Goal: Find specific page/section: Find specific page/section

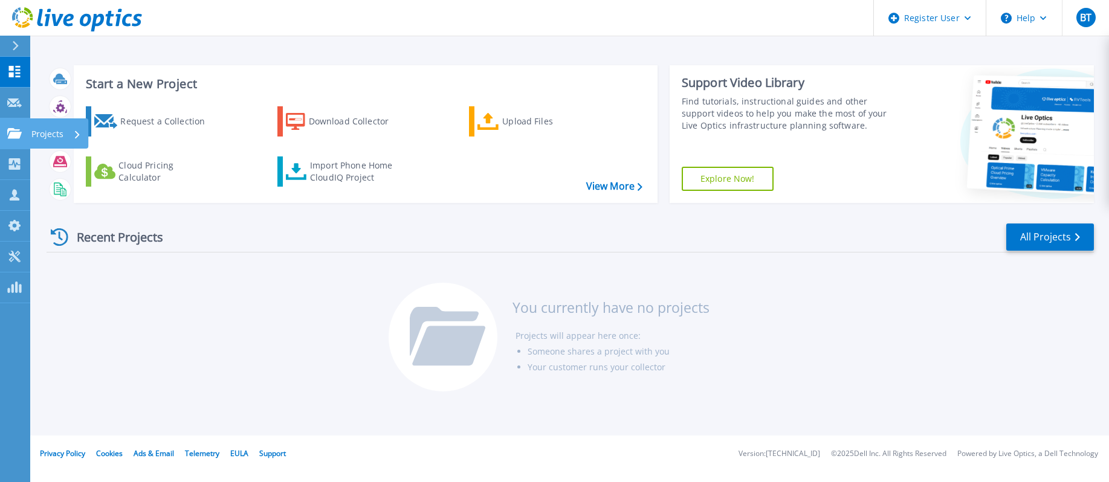
click at [30, 133] on div "Projects" at bounding box center [59, 133] width 59 height 30
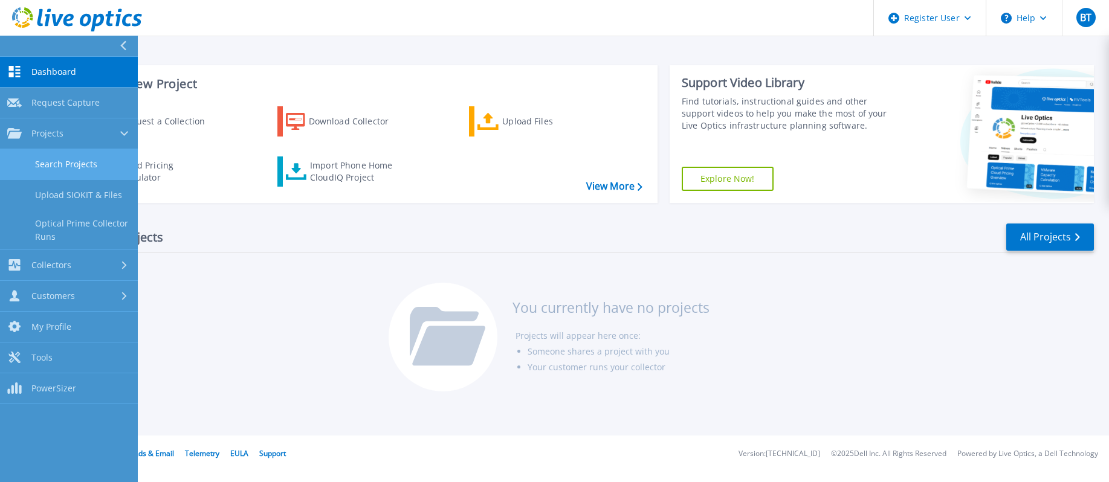
click at [77, 166] on link "Search Projects" at bounding box center [69, 164] width 138 height 31
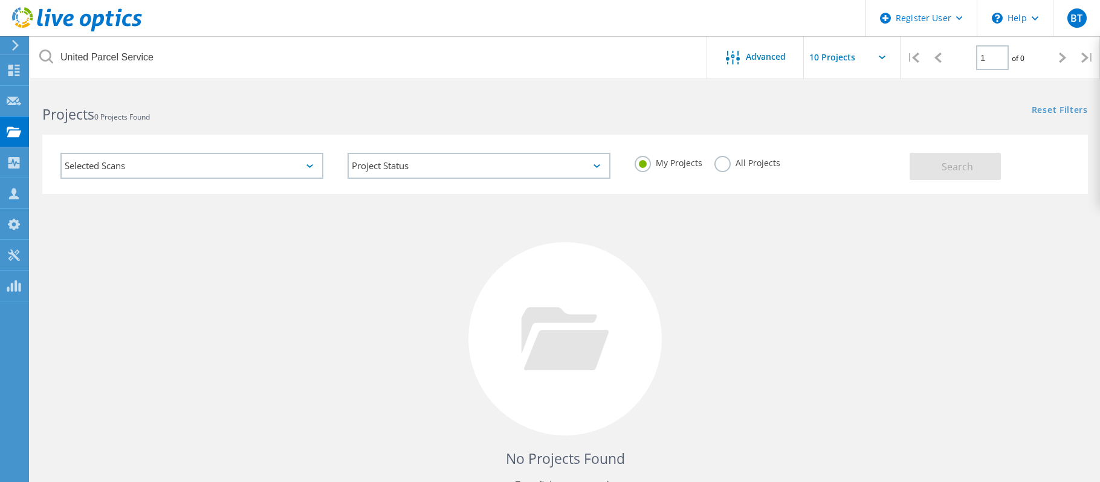
click at [731, 158] on label "All Projects" at bounding box center [747, 161] width 66 height 11
click at [0, 0] on input "All Projects" at bounding box center [0, 0] width 0 height 0
click at [963, 161] on span "Search" at bounding box center [956, 166] width 31 height 13
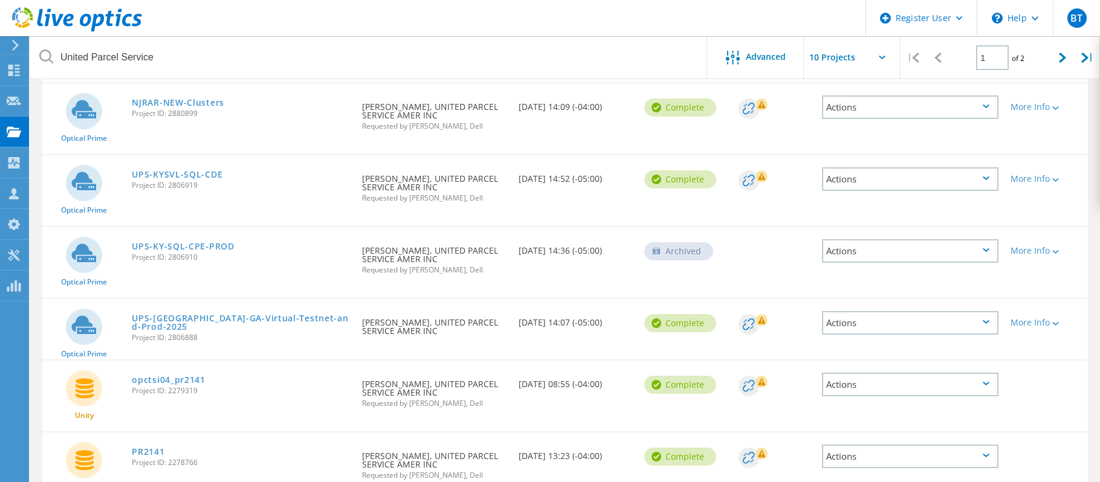
scroll to position [497, 0]
